Goal: Task Accomplishment & Management: Manage account settings

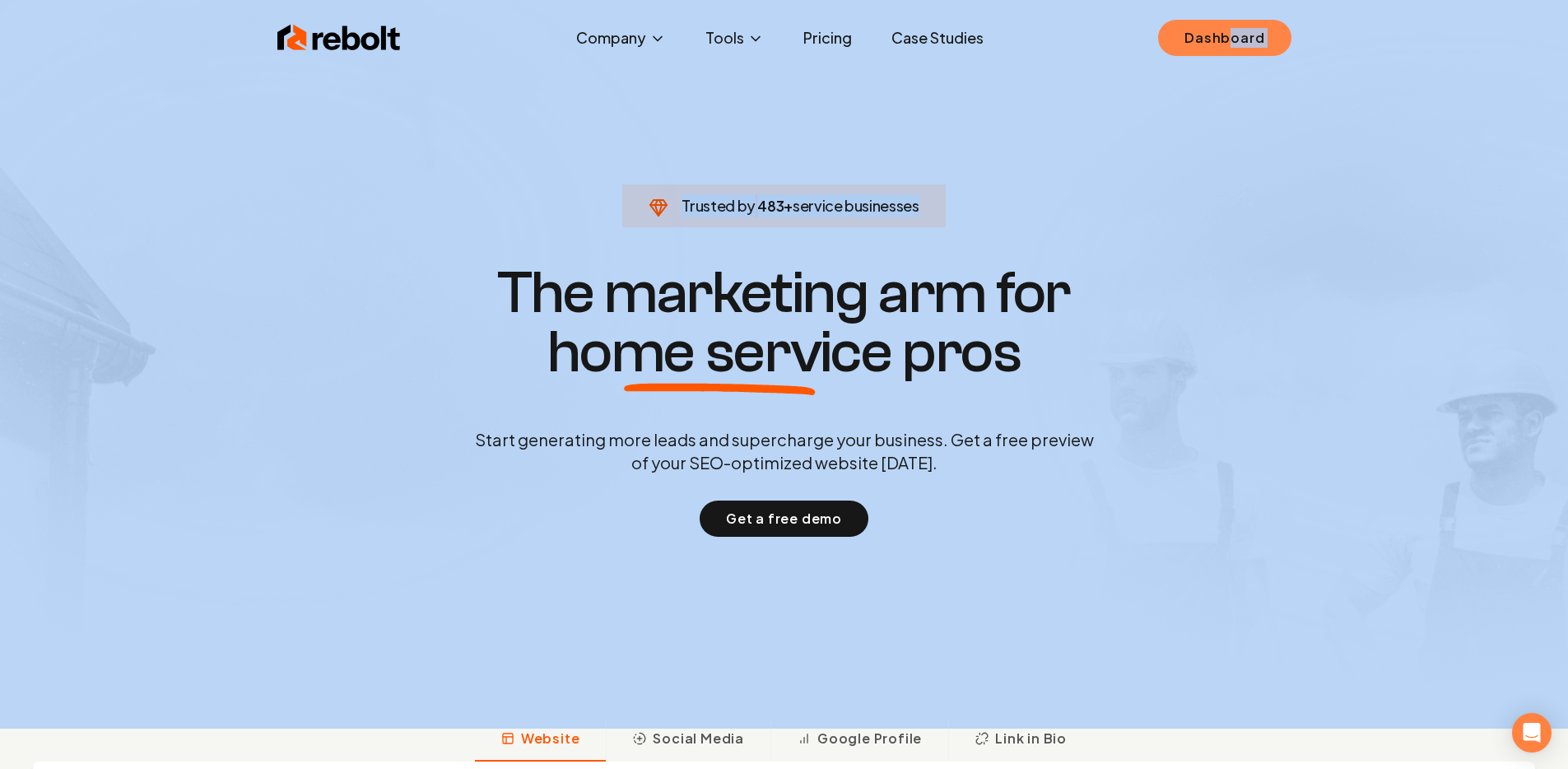
drag, startPoint x: 1247, startPoint y: 69, endPoint x: 1230, endPoint y: 46, distance: 28.6
click at [1230, 46] on div "Rebolt Company About Blog Jobs Tools Google Review QR Code Generator Google Bus…" at bounding box center [784, 384] width 1568 height 769
click at [1230, 46] on link "Dashboard" at bounding box center [1224, 38] width 133 height 36
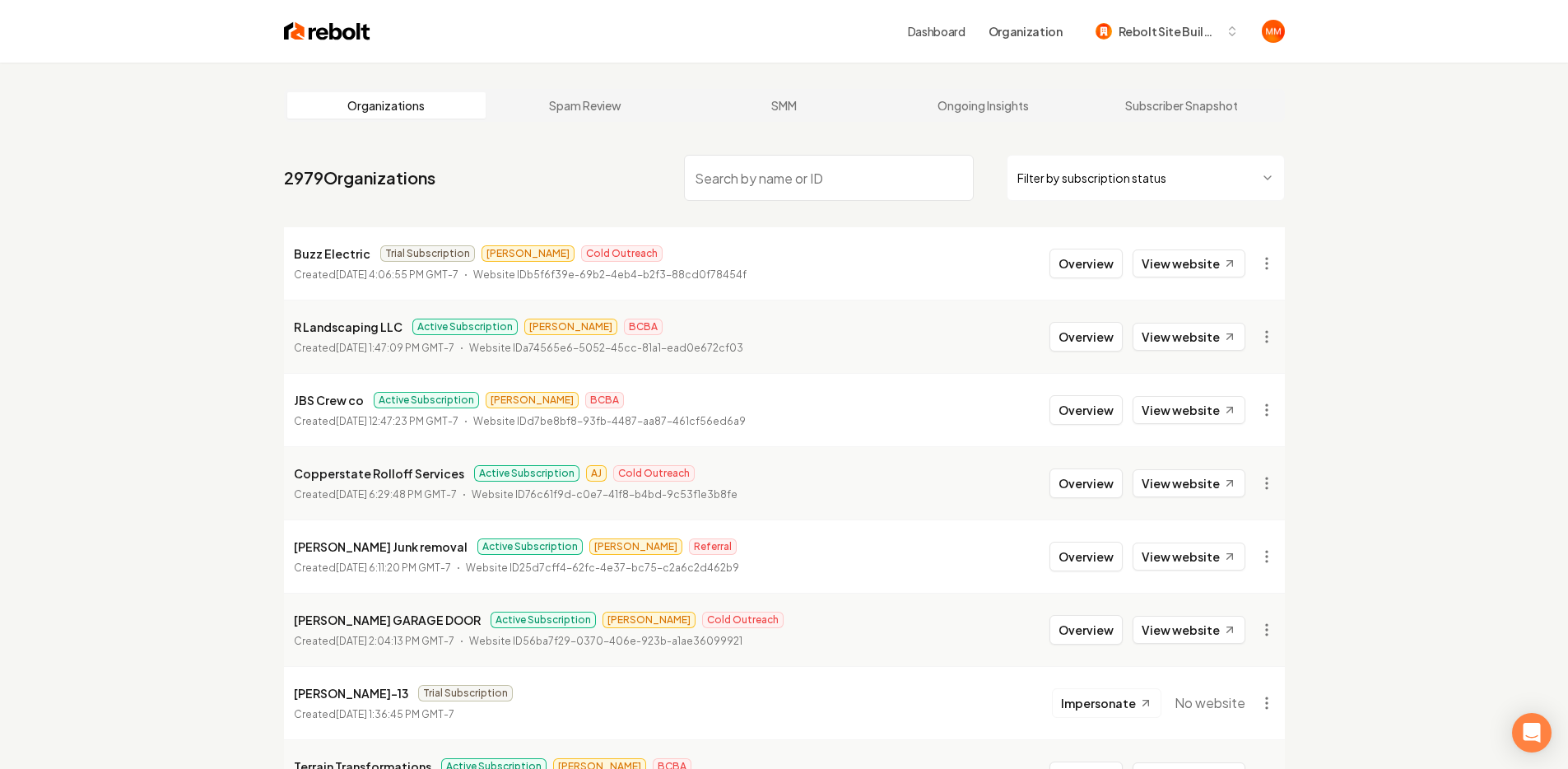
click at [817, 173] on input "search" at bounding box center [829, 177] width 290 height 46
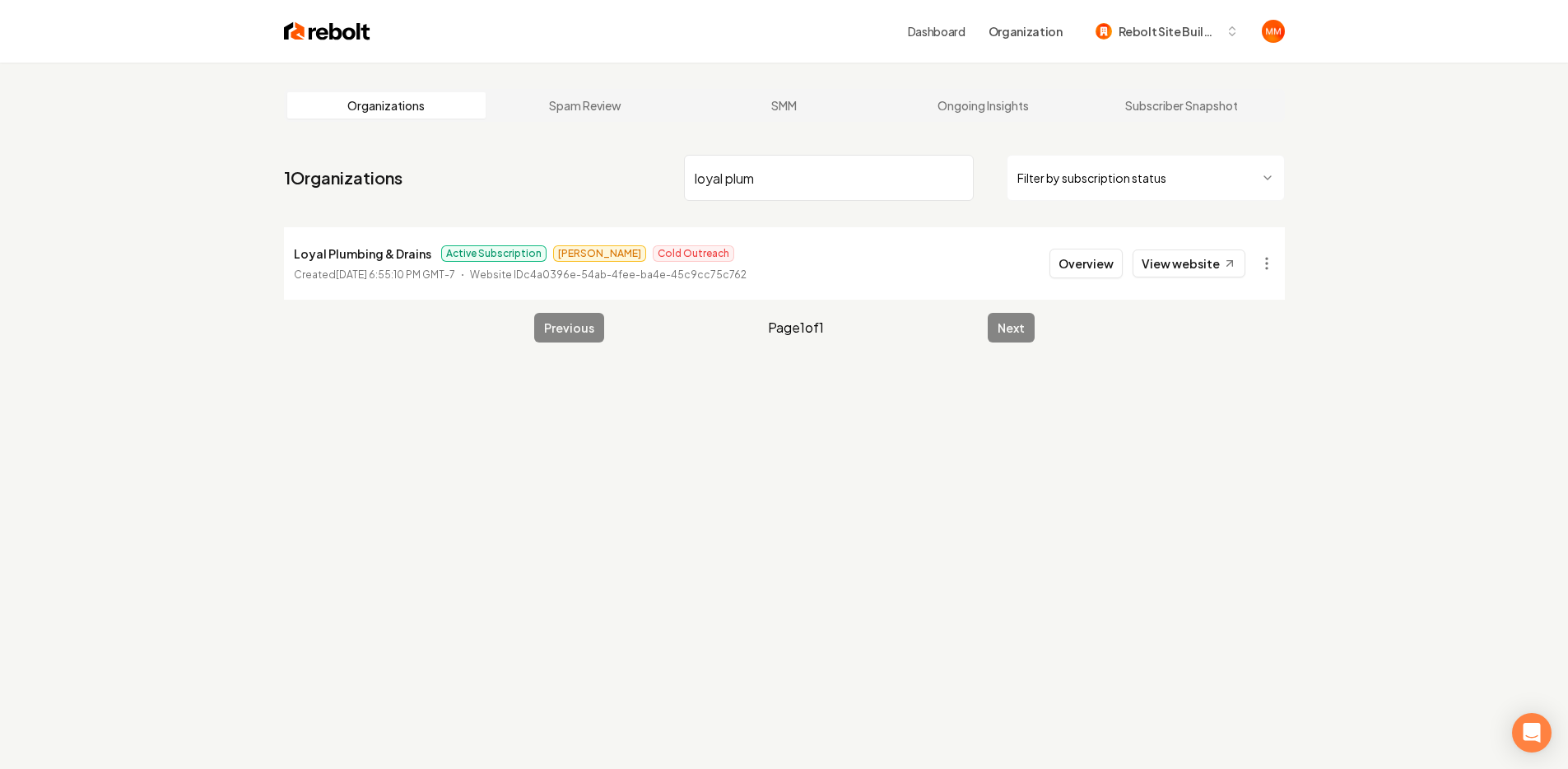
type input "loyal plum"
click at [1103, 280] on li "Loyal Plumbing & Drains Active Subscription [PERSON_NAME] Outreach Created [DAT…" at bounding box center [784, 263] width 1001 height 72
click at [1090, 268] on button "Overview" at bounding box center [1085, 263] width 73 height 29
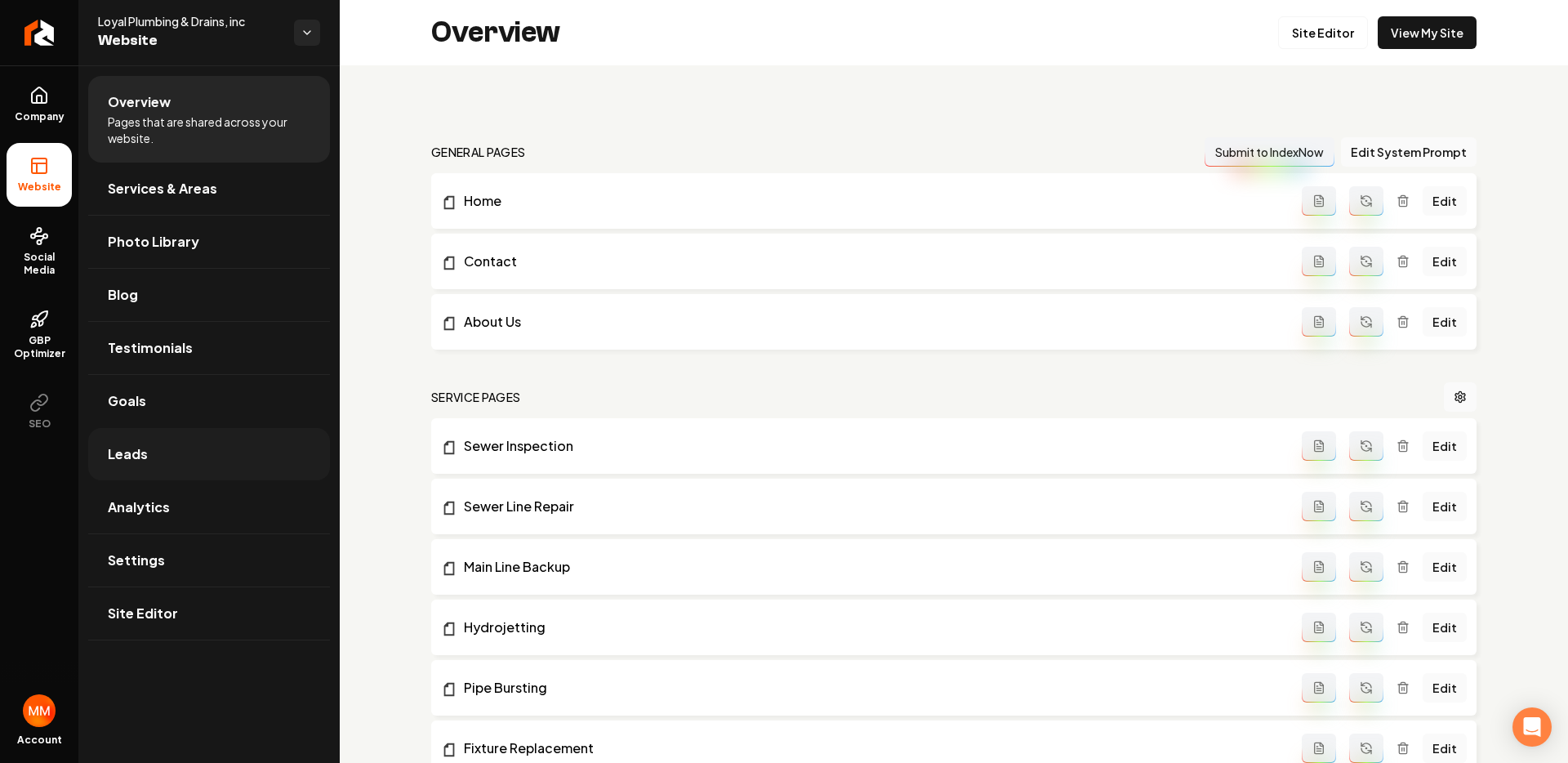
click at [159, 452] on link "Leads" at bounding box center [209, 455] width 241 height 53
